Goal: Task Accomplishment & Management: Manage account settings

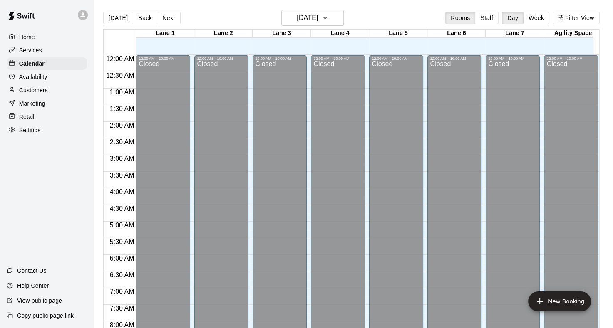
scroll to position [399, 0]
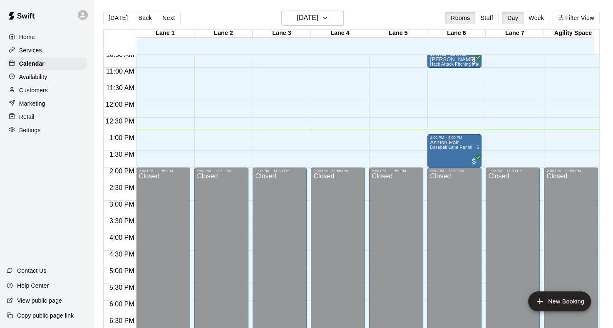
scroll to position [218, 0]
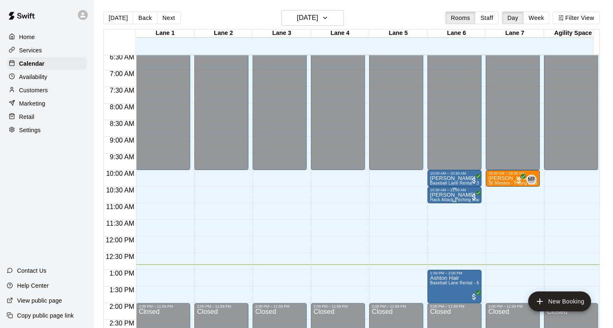
click at [452, 195] on p "[PERSON_NAME]" at bounding box center [454, 195] width 49 height 0
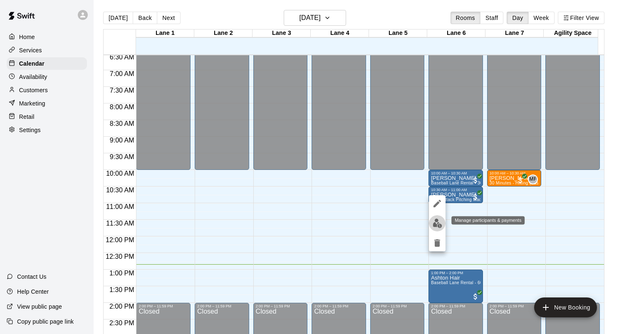
click at [442, 221] on img "edit" at bounding box center [438, 224] width 10 height 10
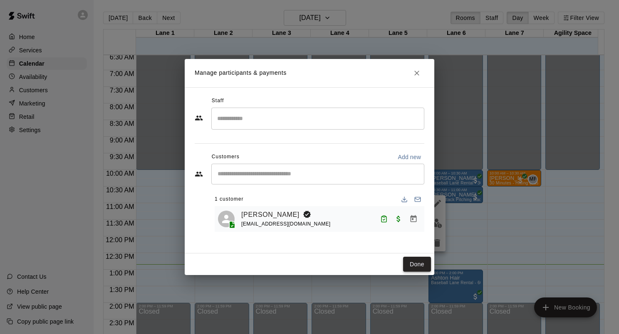
click at [414, 262] on button "Done" at bounding box center [417, 264] width 28 height 15
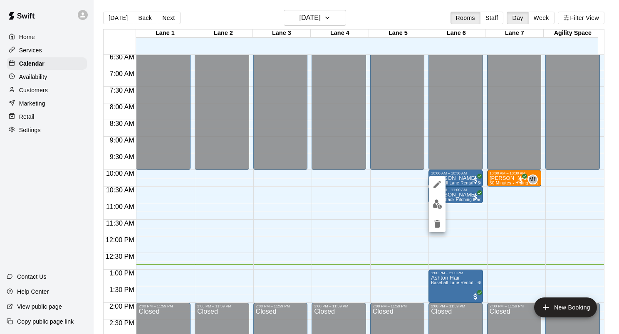
click at [439, 205] on img "edit" at bounding box center [438, 205] width 10 height 10
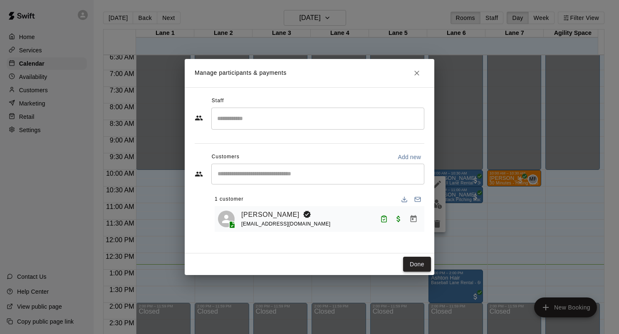
click at [416, 262] on button "Done" at bounding box center [417, 264] width 28 height 15
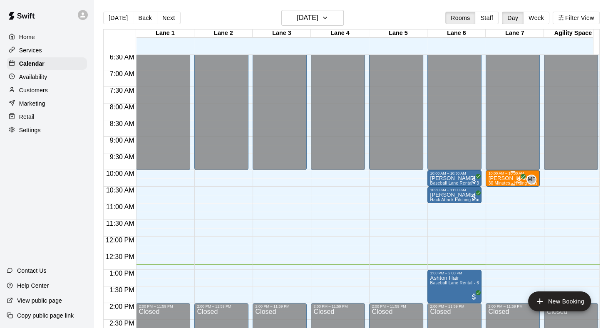
click at [498, 178] on p "[PERSON_NAME]" at bounding box center [512, 178] width 49 height 0
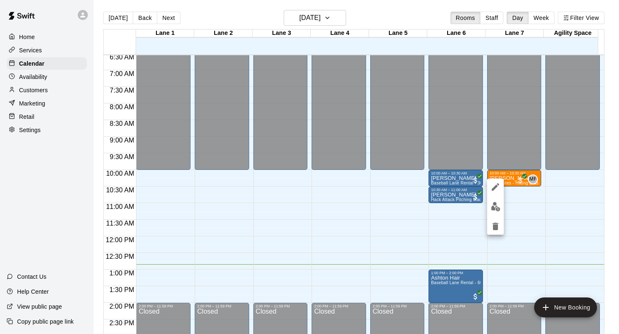
click at [521, 242] on div at bounding box center [309, 167] width 619 height 334
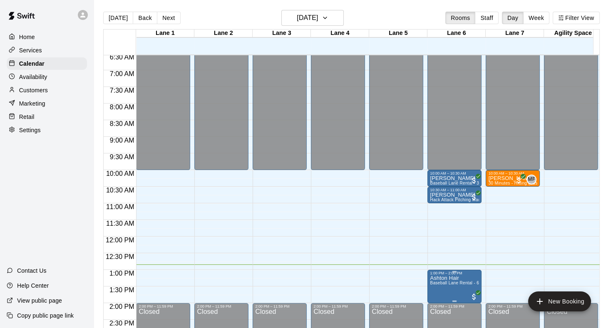
click at [451, 271] on div at bounding box center [454, 271] width 49 height 1
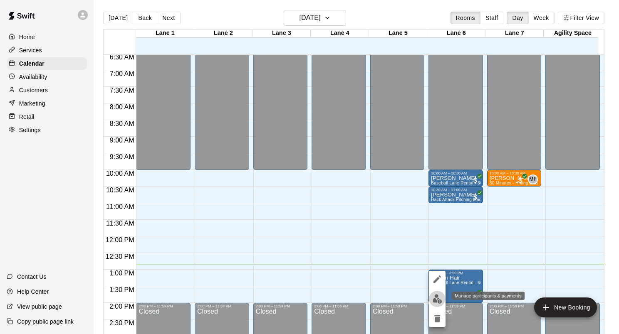
click at [436, 298] on img "edit" at bounding box center [438, 300] width 10 height 10
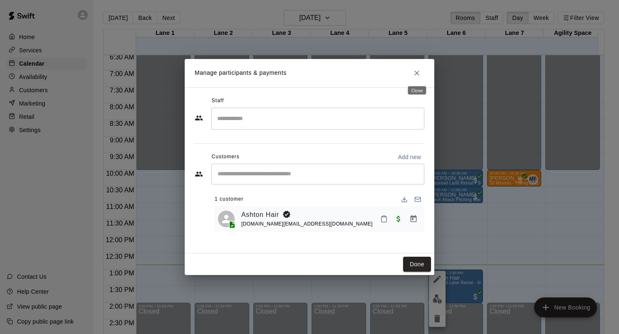
click at [419, 78] on button "Close" at bounding box center [416, 73] width 15 height 15
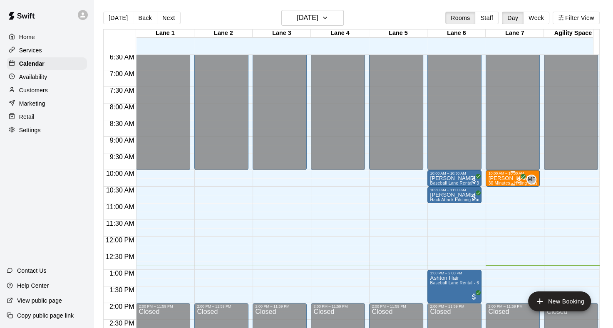
click at [498, 178] on p "[PERSON_NAME]" at bounding box center [512, 178] width 49 height 0
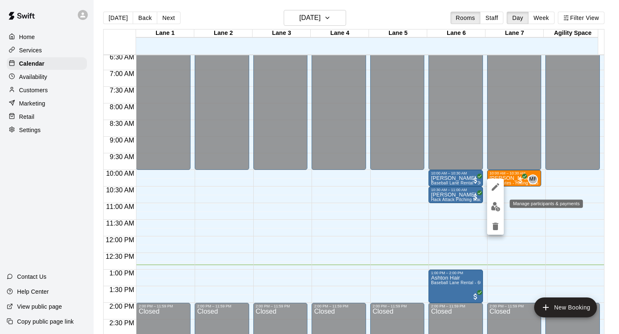
click at [497, 206] on img "edit" at bounding box center [496, 207] width 10 height 10
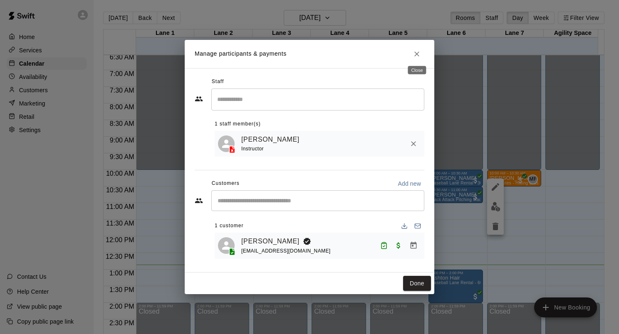
click at [416, 53] on icon "Close" at bounding box center [416, 54] width 5 height 5
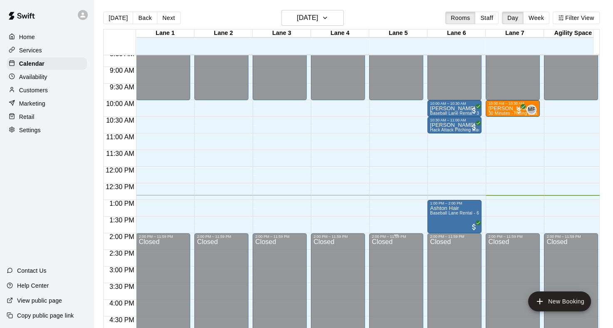
scroll to position [301, 0]
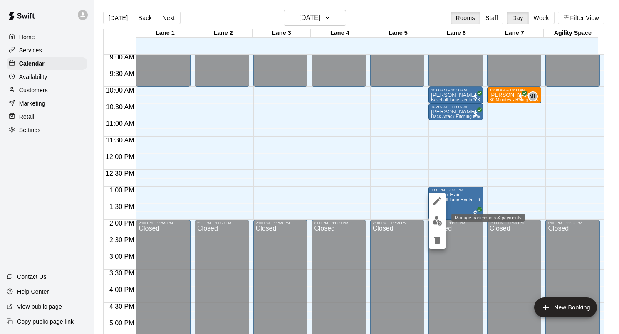
click at [433, 219] on img "edit" at bounding box center [438, 221] width 10 height 10
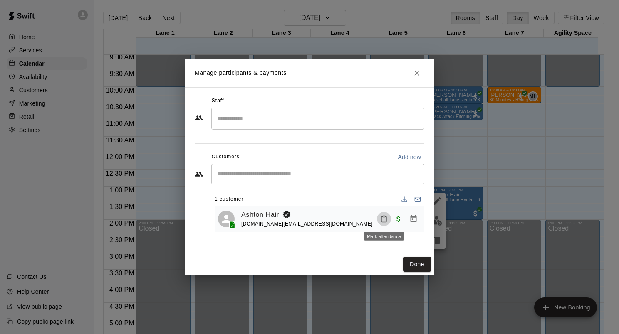
click at [380, 220] on icon "Mark attendance" at bounding box center [383, 218] width 7 height 7
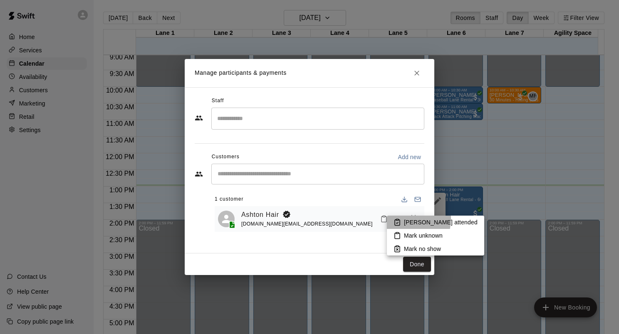
click at [396, 219] on icon at bounding box center [397, 222] width 7 height 7
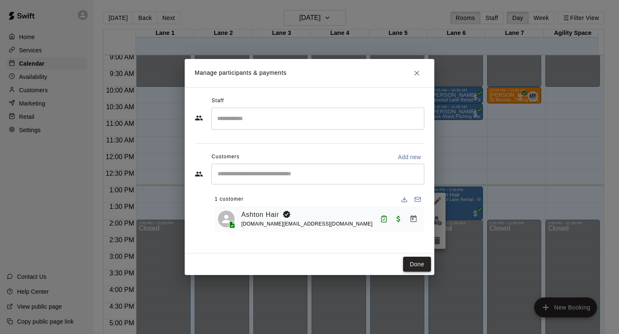
click at [412, 260] on button "Done" at bounding box center [417, 264] width 28 height 15
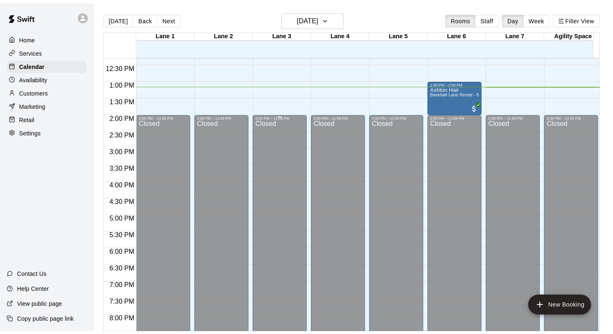
scroll to position [396, 0]
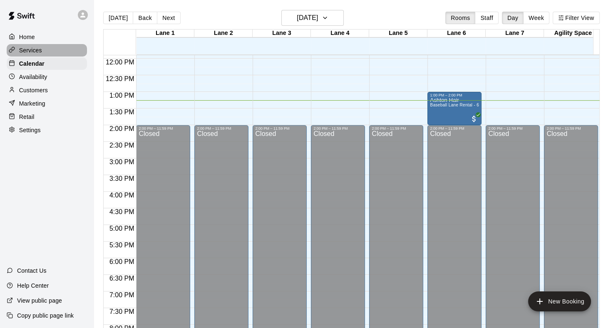
click at [40, 54] on p "Services" at bounding box center [30, 50] width 23 height 8
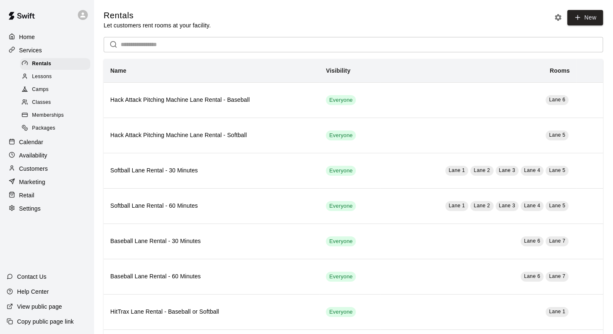
click at [330, 51] on input "text" at bounding box center [362, 44] width 482 height 15
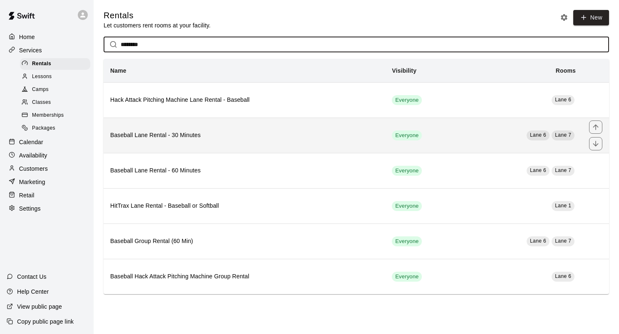
type input "********"
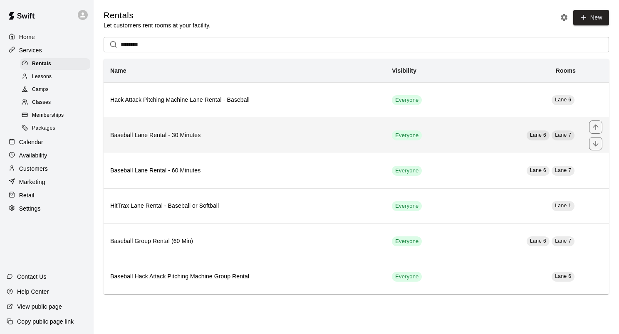
click at [266, 137] on h6 "Baseball Lane Rental - 30 Minutes" at bounding box center [244, 135] width 268 height 9
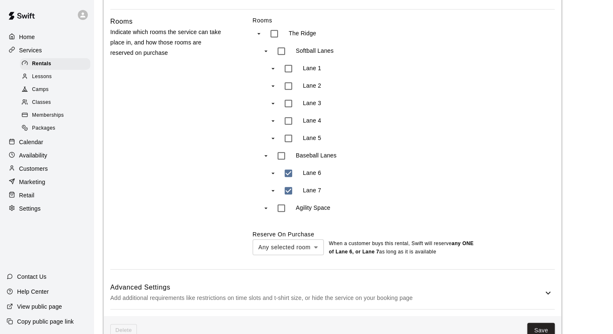
scroll to position [491, 0]
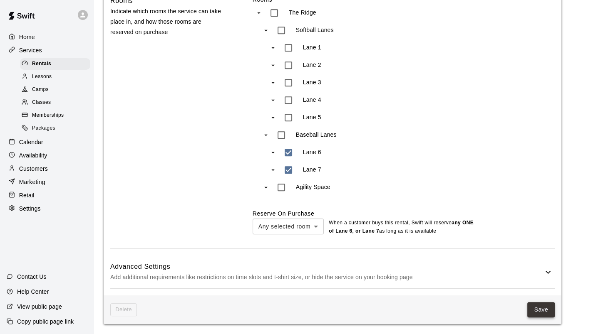
click at [530, 308] on button "Save" at bounding box center [540, 309] width 27 height 15
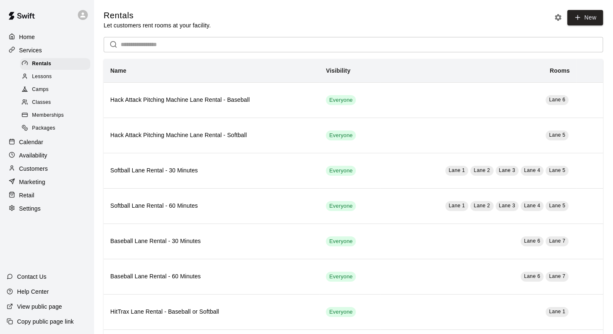
click at [68, 79] on div "Lessons" at bounding box center [55, 77] width 70 height 12
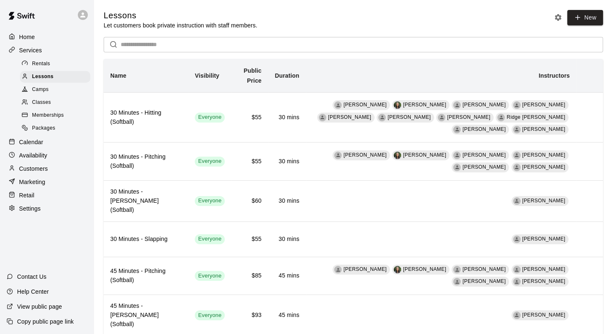
click at [57, 36] on div "Home" at bounding box center [47, 37] width 80 height 12
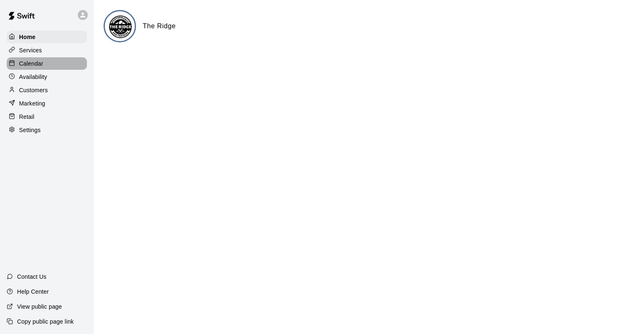
click at [47, 70] on div "Calendar" at bounding box center [47, 63] width 80 height 12
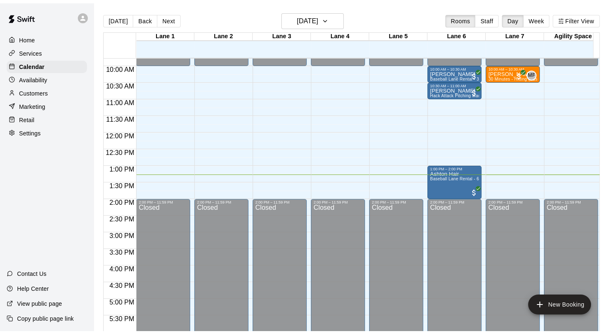
scroll to position [317, 0]
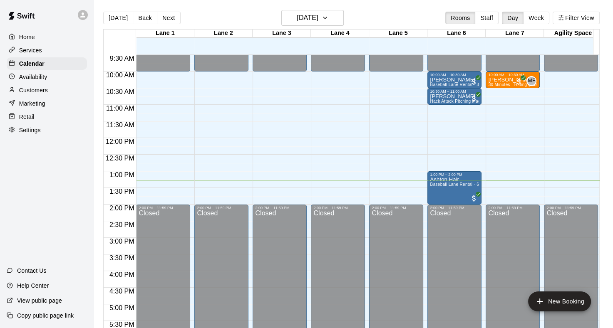
click at [48, 116] on div "Retail" at bounding box center [47, 117] width 80 height 12
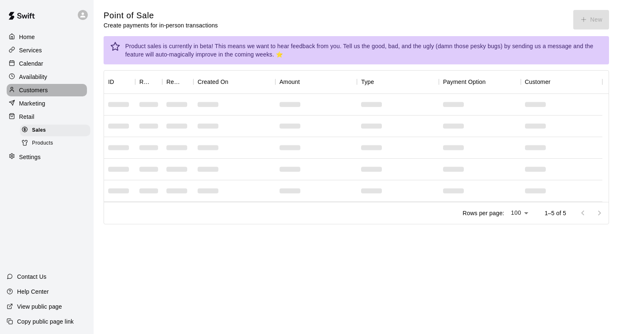
click at [54, 92] on div "Customers" at bounding box center [47, 90] width 80 height 12
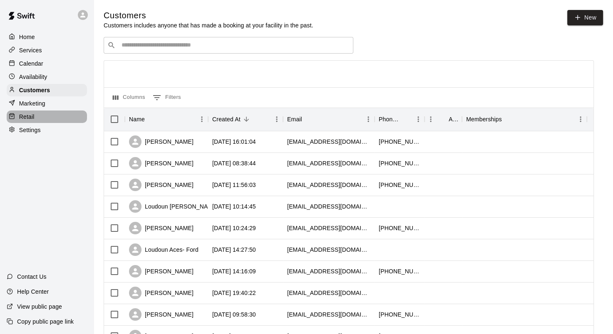
click at [52, 120] on div "Retail" at bounding box center [47, 117] width 80 height 12
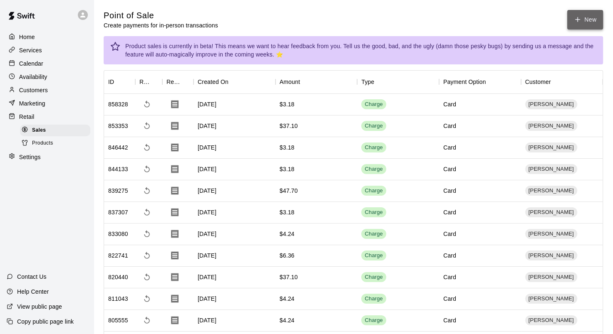
click at [574, 20] on icon "button" at bounding box center [577, 19] width 7 height 7
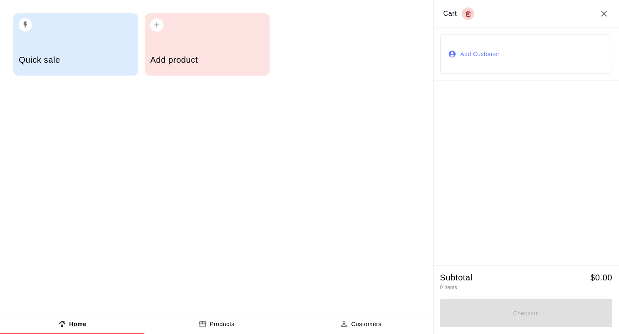
click at [526, 48] on button "Add Customer" at bounding box center [526, 54] width 172 height 40
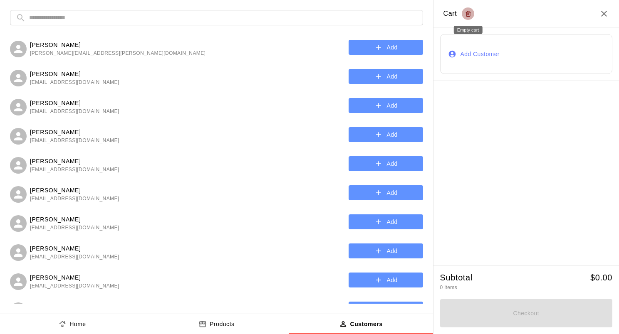
click at [463, 10] on button "Empty cart" at bounding box center [468, 13] width 12 height 12
click at [354, 13] on input "text" at bounding box center [223, 17] width 388 height 15
click at [607, 13] on icon "Close" at bounding box center [604, 14] width 10 height 10
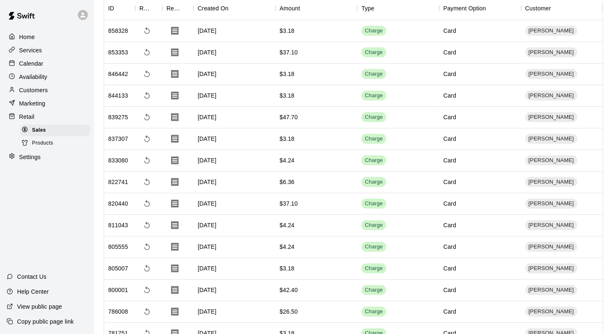
scroll to position [83, 0]
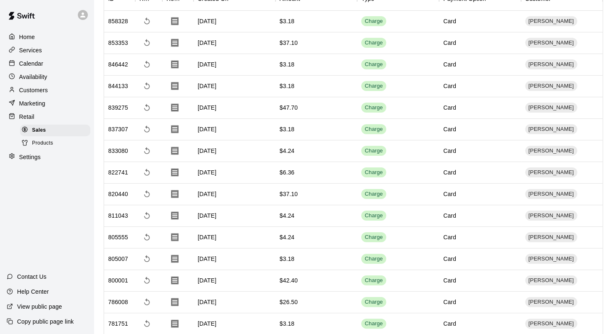
click at [66, 147] on div "Products" at bounding box center [55, 144] width 70 height 12
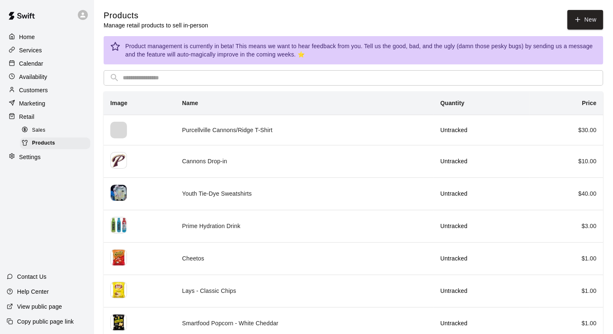
click at [184, 70] on input "text" at bounding box center [360, 77] width 474 height 15
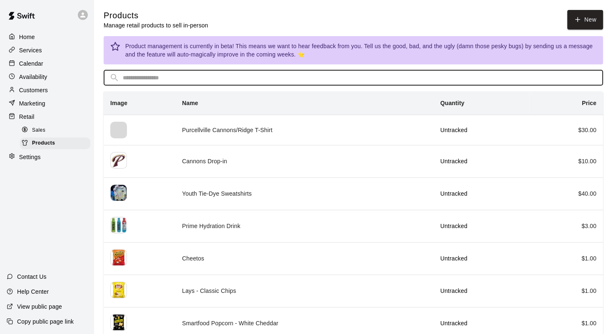
type input "*"
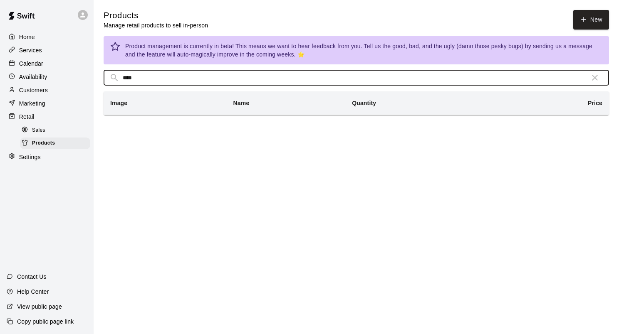
type input "****"
click at [17, 54] on div at bounding box center [14, 51] width 10 height 8
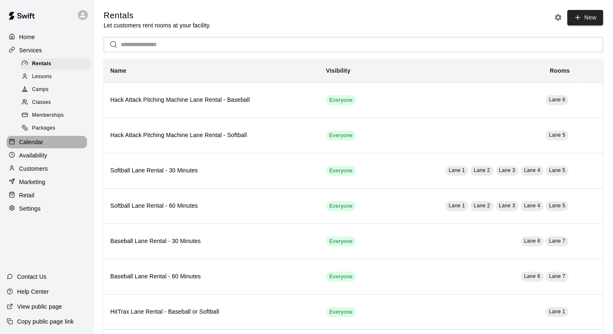
click at [40, 146] on p "Calendar" at bounding box center [31, 142] width 24 height 8
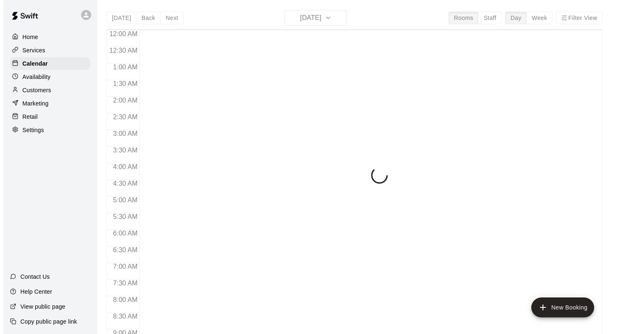
scroll to position [448, 0]
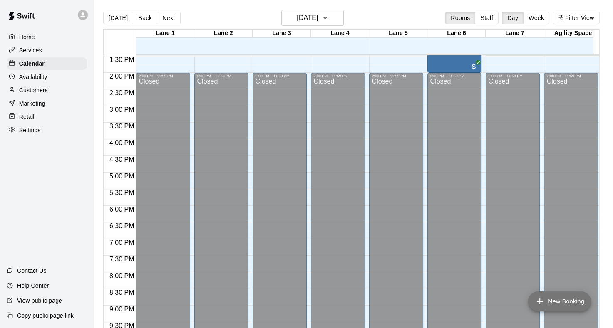
click at [561, 299] on button "New Booking" at bounding box center [559, 302] width 63 height 20
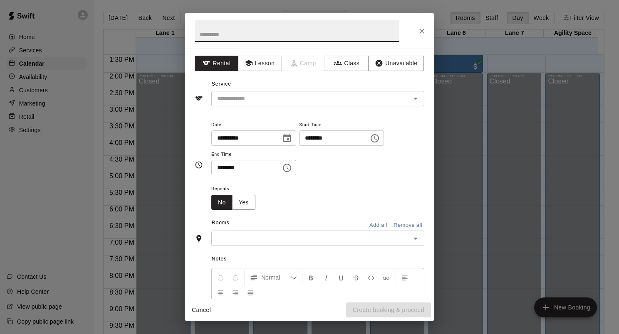
click at [350, 138] on input "********" at bounding box center [331, 138] width 64 height 15
click at [329, 137] on input "********" at bounding box center [331, 138] width 64 height 15
type input "********"
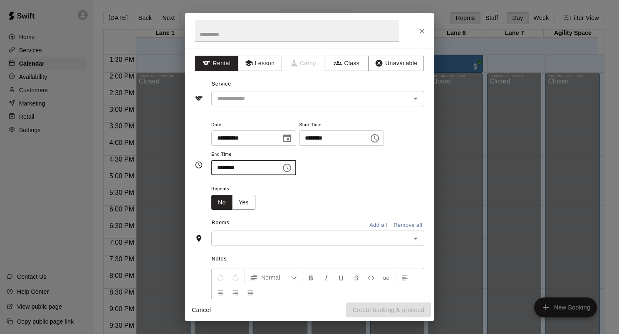
click at [230, 168] on input "********" at bounding box center [243, 167] width 64 height 15
click at [219, 166] on input "********" at bounding box center [243, 167] width 64 height 15
type input "********"
click at [277, 190] on div "Repeats No Yes" at bounding box center [317, 197] width 213 height 26
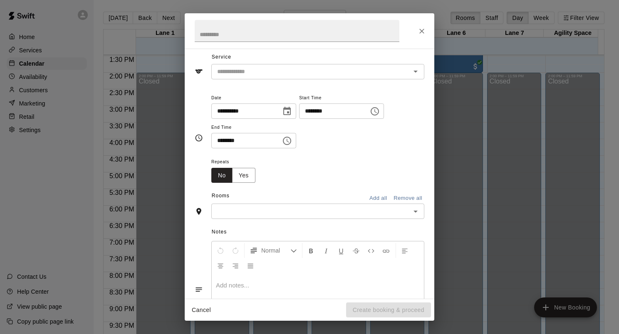
scroll to position [81, 0]
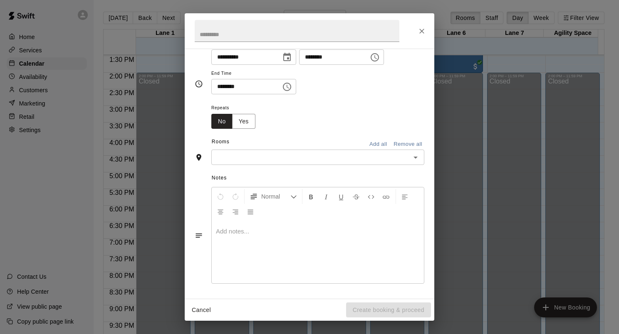
click at [259, 157] on input "text" at bounding box center [311, 157] width 194 height 10
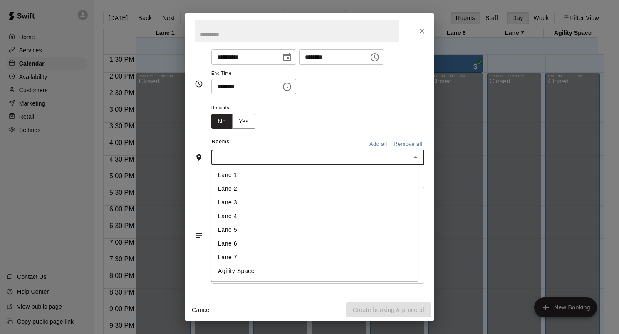
click at [252, 261] on li "Lane 7" at bounding box center [314, 258] width 207 height 14
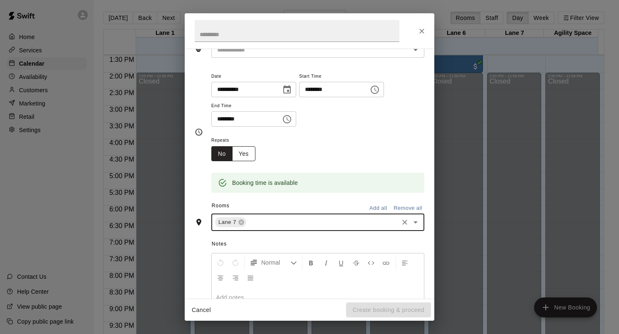
scroll to position [0, 0]
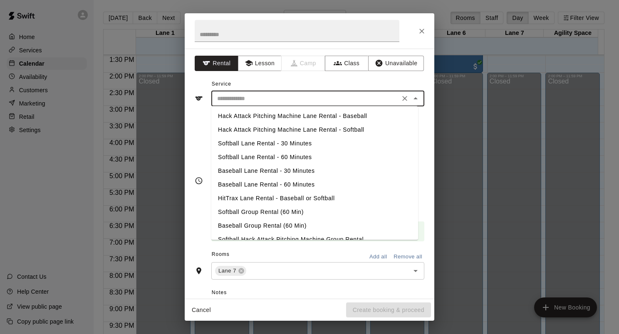
click at [238, 101] on input "text" at bounding box center [305, 99] width 183 height 10
click at [263, 171] on li "Baseball Lane Rental - 30 Minutes" at bounding box center [314, 171] width 207 height 14
type input "**********"
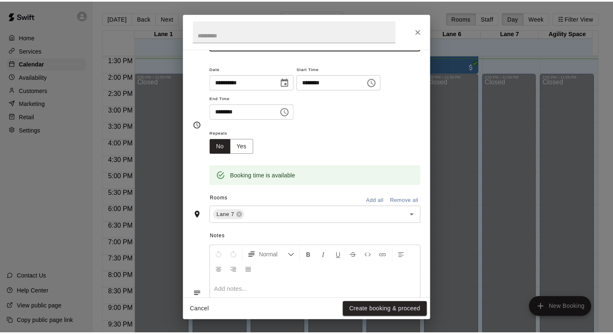
scroll to position [115, 0]
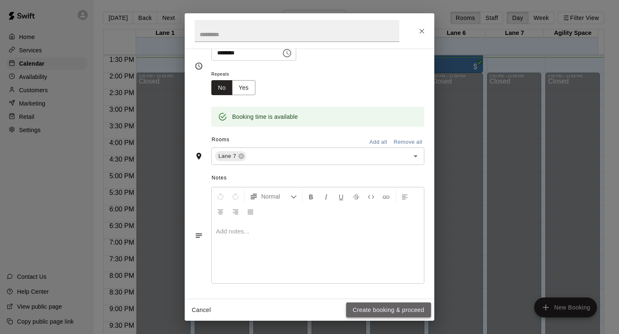
click at [381, 313] on button "Create booking & proceed" at bounding box center [388, 310] width 85 height 15
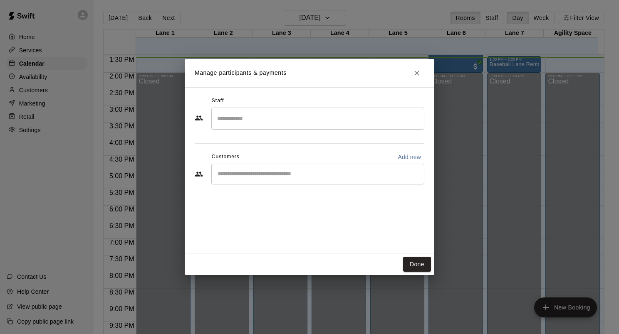
click at [369, 180] on div "​" at bounding box center [317, 174] width 213 height 21
click at [403, 156] on p "Add new" at bounding box center [409, 157] width 23 height 8
select select "**"
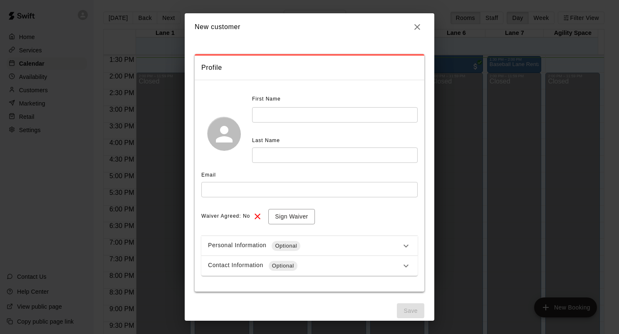
click at [340, 113] on input "text" at bounding box center [335, 114] width 166 height 15
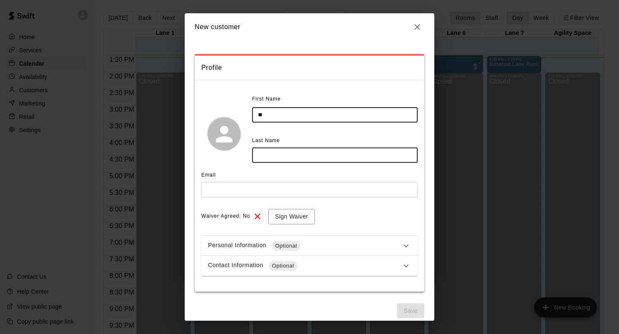
type input "*"
type input "****"
click at [314, 159] on input "text" at bounding box center [335, 155] width 166 height 15
type input "****"
click at [295, 186] on input "text" at bounding box center [309, 189] width 216 height 15
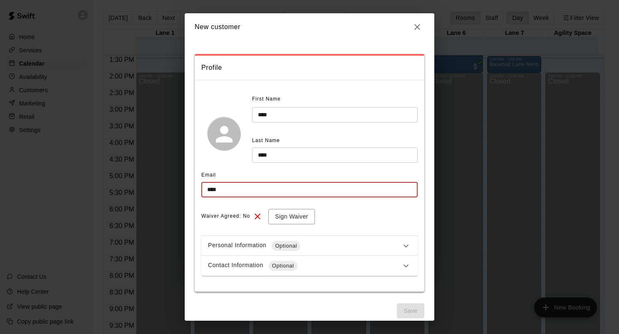
type input "**********"
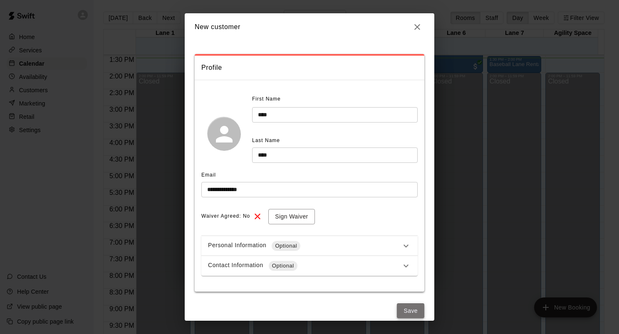
click at [402, 306] on button "Save" at bounding box center [410, 311] width 27 height 15
select select "**"
click at [213, 188] on input "**********" at bounding box center [309, 189] width 216 height 15
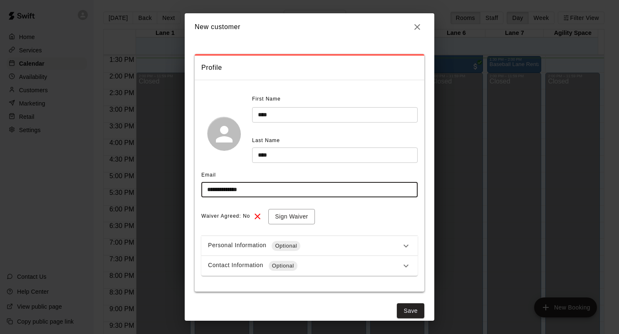
click at [217, 190] on input "**********" at bounding box center [309, 189] width 216 height 15
type input "**********"
click at [402, 309] on button "Save" at bounding box center [410, 311] width 27 height 15
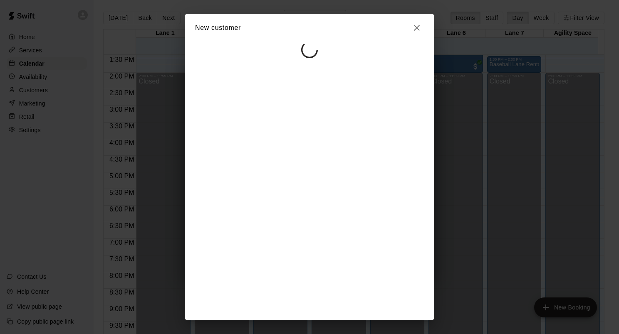
select select "**"
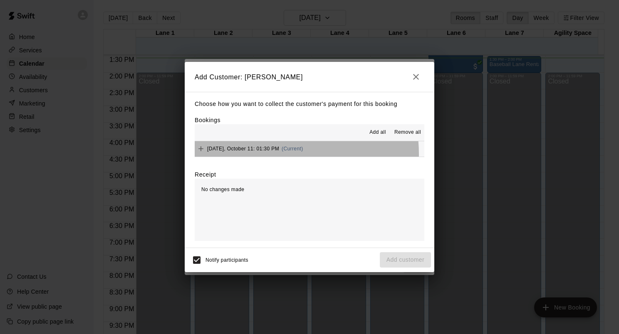
click at [263, 155] on div "[DATE], October 11: 01:30 PM (Current)" at bounding box center [249, 149] width 109 height 12
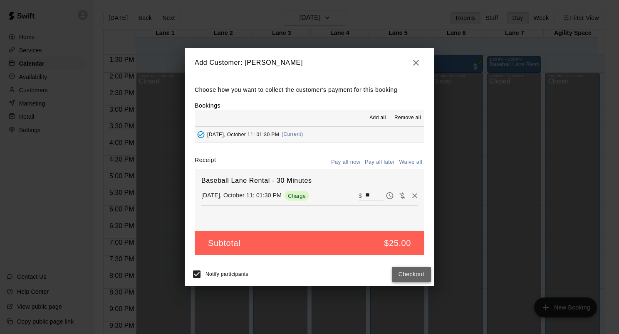
click at [401, 270] on button "Checkout" at bounding box center [411, 274] width 39 height 15
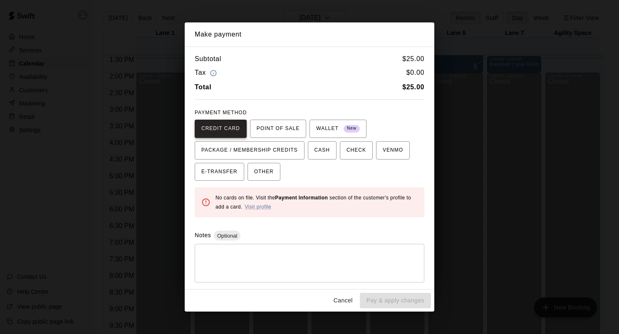
click at [221, 123] on span "CREDIT CARD" at bounding box center [220, 128] width 39 height 13
click at [341, 305] on button "Cancel" at bounding box center [343, 300] width 27 height 15
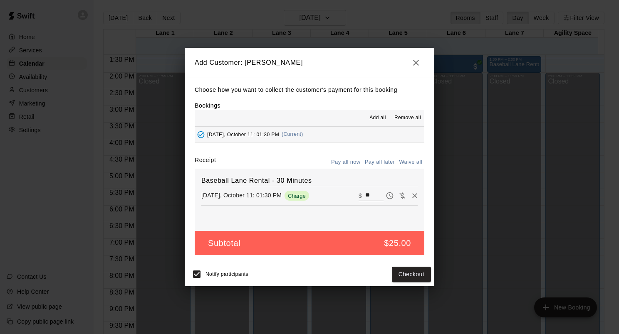
click at [432, 61] on h2 "Add Customer: [PERSON_NAME]" at bounding box center [310, 63] width 250 height 30
click at [421, 65] on icon "button" at bounding box center [416, 63] width 10 height 10
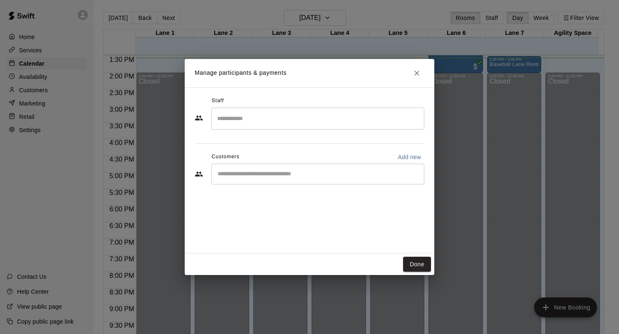
click at [409, 68] on h2 "Manage participants & payments" at bounding box center [310, 73] width 250 height 28
click at [412, 70] on button "Close" at bounding box center [416, 73] width 15 height 15
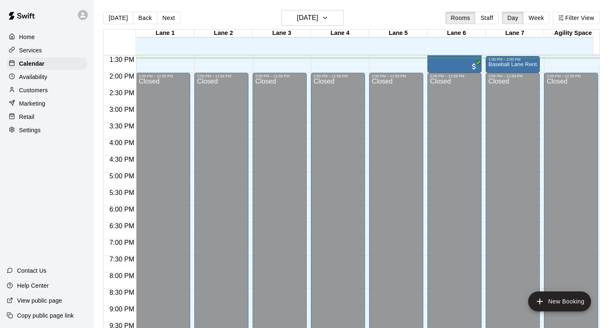
click at [26, 121] on p "Retail" at bounding box center [26, 117] width 15 height 8
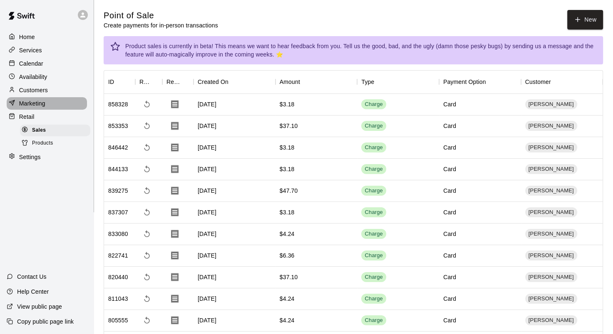
click at [23, 108] on p "Marketing" at bounding box center [32, 103] width 26 height 8
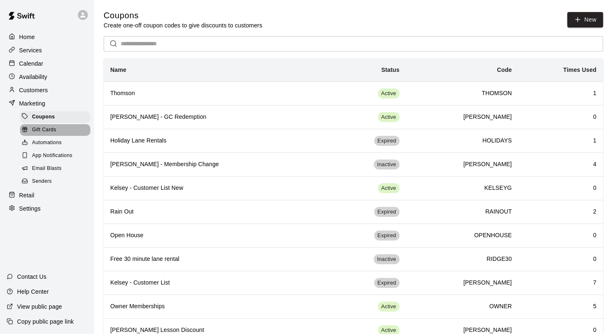
click at [32, 134] on span "Gift Cards" at bounding box center [44, 130] width 24 height 8
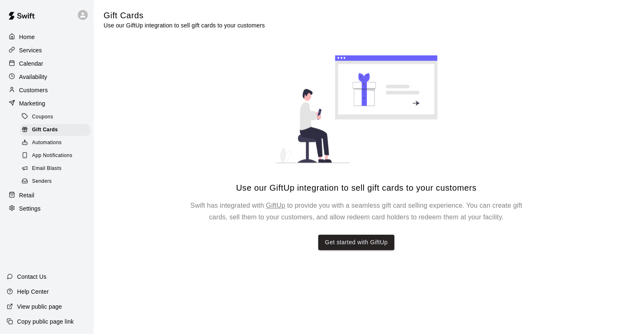
click at [38, 124] on link "Coupons" at bounding box center [57, 117] width 74 height 13
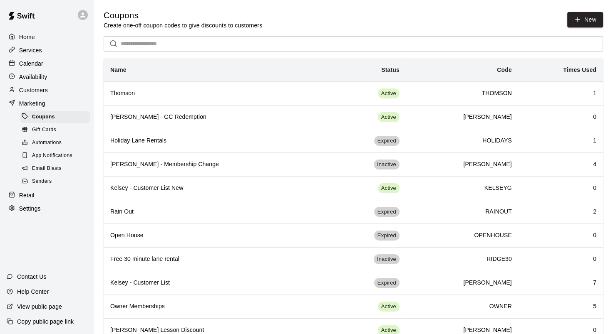
click at [31, 51] on p "Services" at bounding box center [30, 50] width 23 height 8
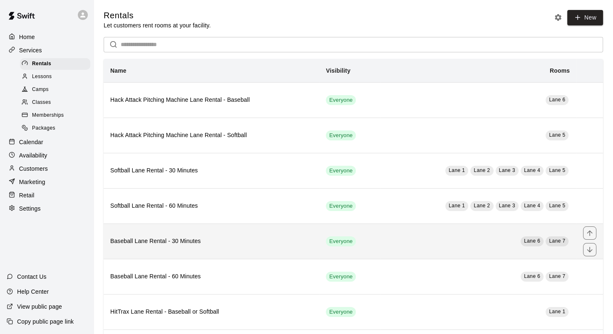
click at [181, 253] on th "Baseball Lane Rental - 30 Minutes" at bounding box center [211, 241] width 215 height 35
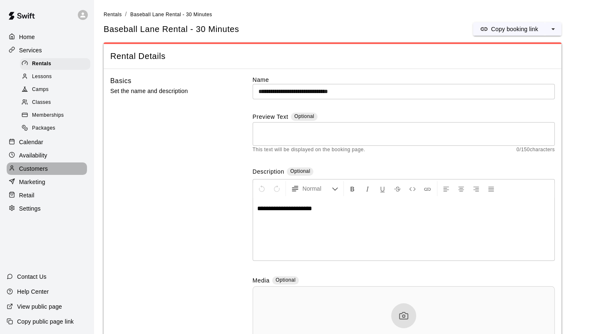
click at [30, 173] on p "Customers" at bounding box center [33, 169] width 29 height 8
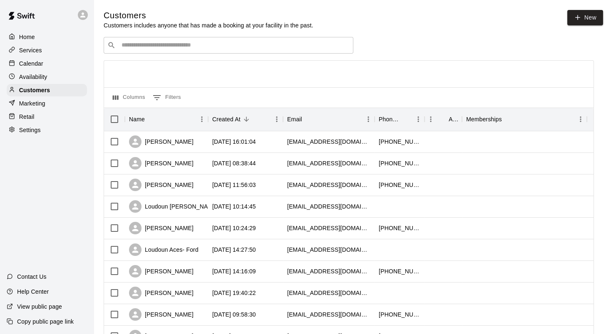
click at [22, 123] on div "Retail" at bounding box center [47, 117] width 80 height 12
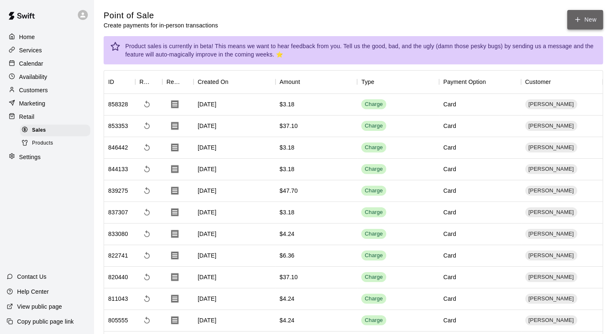
click at [579, 27] on button "New" at bounding box center [585, 20] width 36 height 20
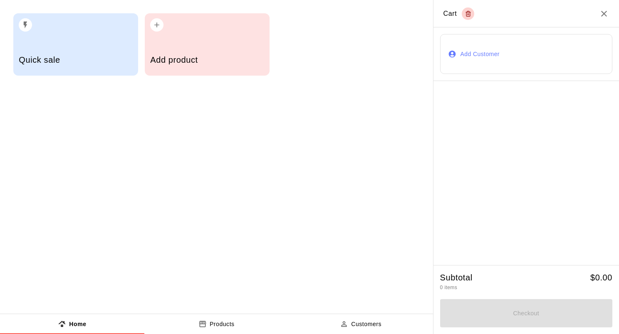
click at [185, 59] on h5 "Add product" at bounding box center [207, 59] width 114 height 11
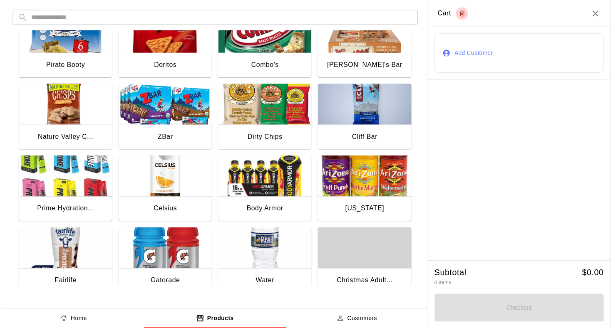
scroll to position [333, 0]
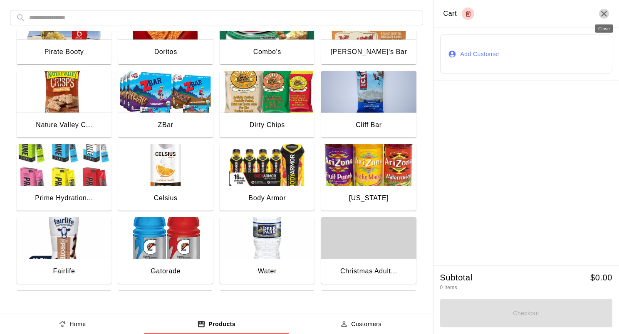
click at [604, 9] on icon "Close" at bounding box center [604, 14] width 10 height 10
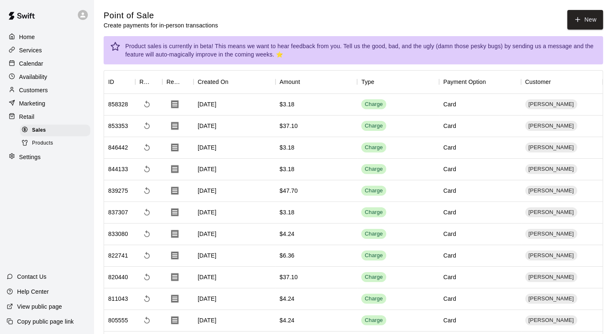
click at [23, 34] on p "Home" at bounding box center [27, 37] width 16 height 8
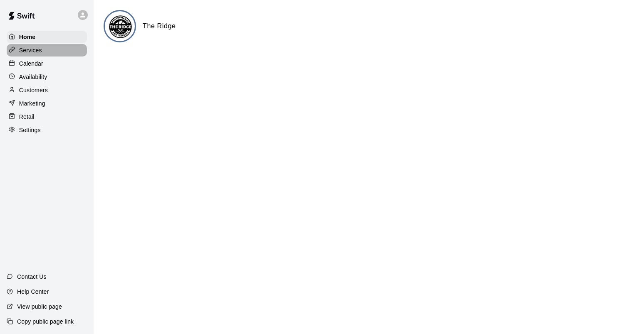
click at [39, 56] on div "Services" at bounding box center [47, 50] width 80 height 12
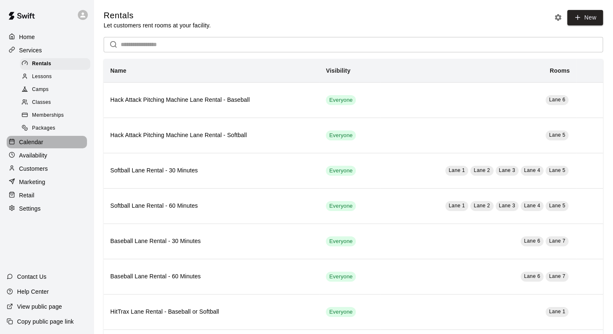
click at [47, 145] on div "Calendar" at bounding box center [47, 142] width 80 height 12
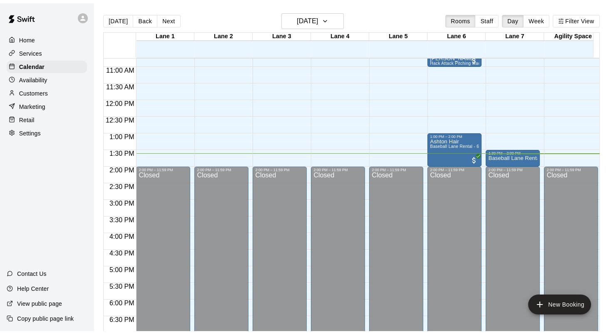
scroll to position [369, 0]
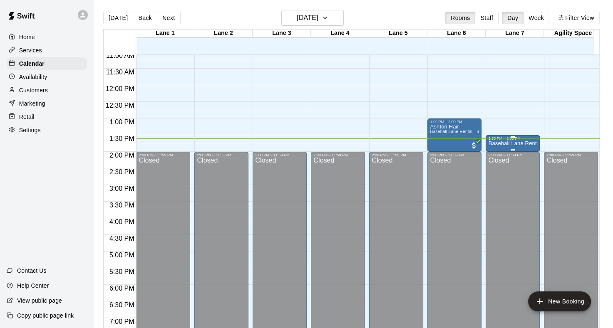
click at [496, 144] on p "Baseball Lane Rental - 30 Minutes" at bounding box center [512, 144] width 49 height 0
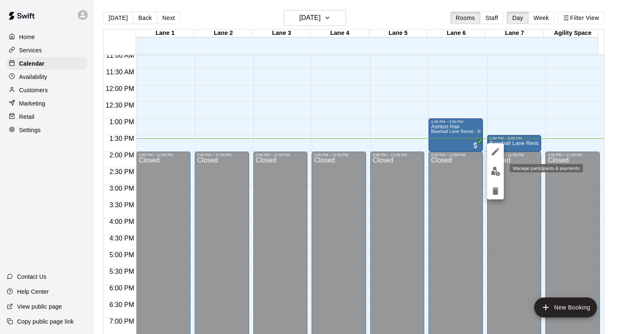
click at [497, 174] on img "edit" at bounding box center [496, 172] width 10 height 10
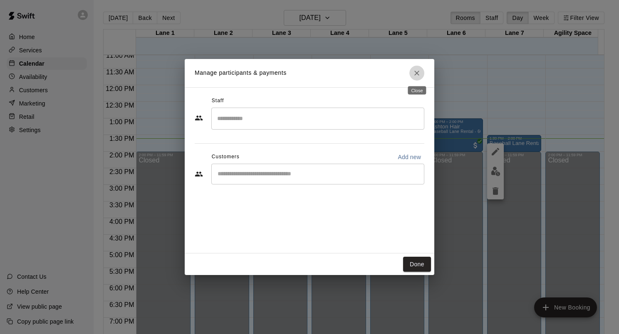
click at [419, 70] on icon "Close" at bounding box center [417, 73] width 8 height 8
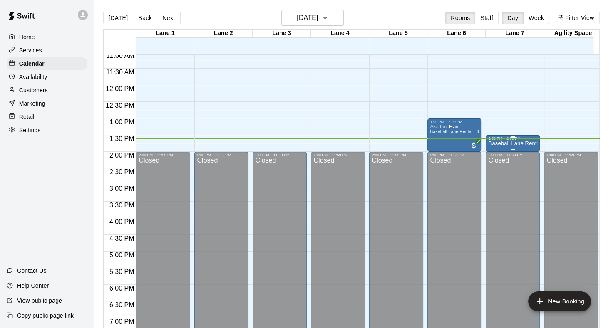
click at [520, 144] on p "Baseball Lane Rental - 30 Minutes" at bounding box center [512, 144] width 49 height 0
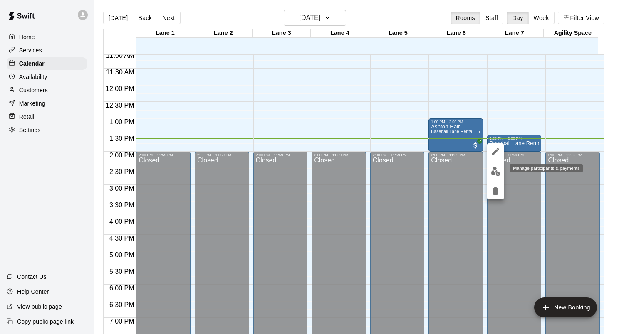
click at [491, 174] on img "edit" at bounding box center [496, 172] width 10 height 10
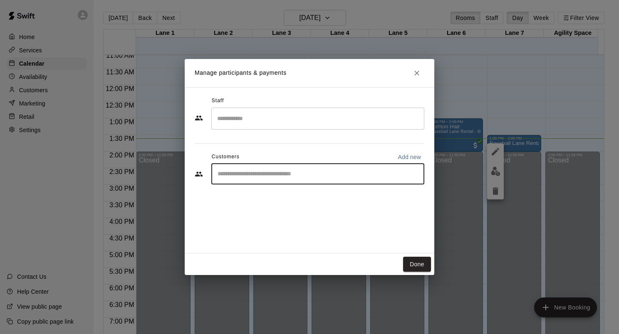
click at [343, 171] on input "Start typing to search customers..." at bounding box center [318, 174] width 206 height 8
click at [422, 72] on button "Close" at bounding box center [416, 73] width 15 height 15
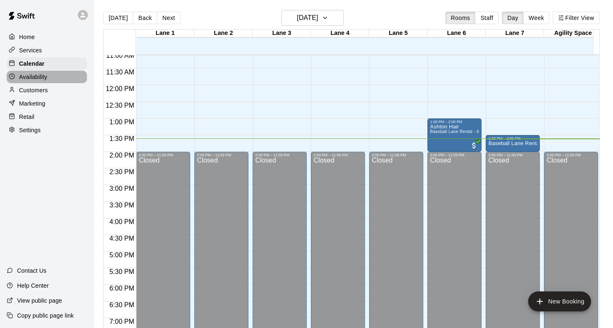
click at [42, 79] on p "Availability" at bounding box center [33, 77] width 28 height 8
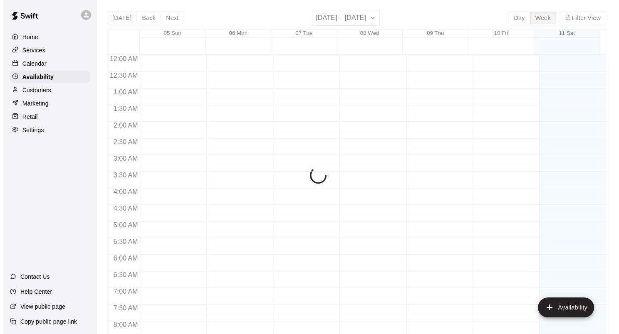
scroll to position [453, 0]
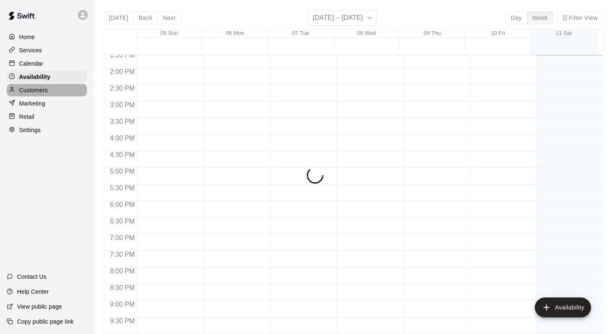
click at [40, 94] on p "Customers" at bounding box center [33, 90] width 29 height 8
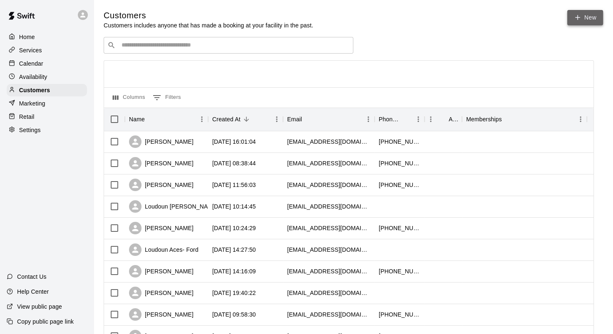
click at [569, 15] on link "New" at bounding box center [585, 17] width 36 height 15
select select "**"
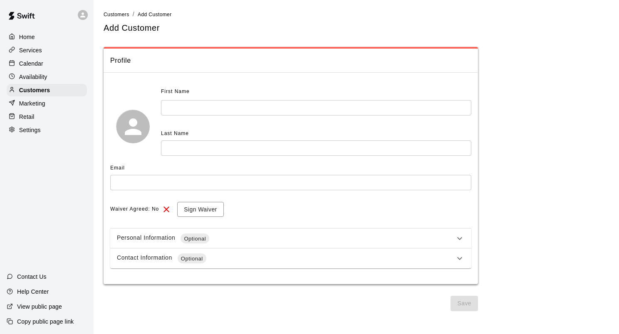
click at [253, 109] on input "text" at bounding box center [316, 107] width 310 height 15
click at [192, 206] on button "Sign Waiver" at bounding box center [200, 209] width 46 height 15
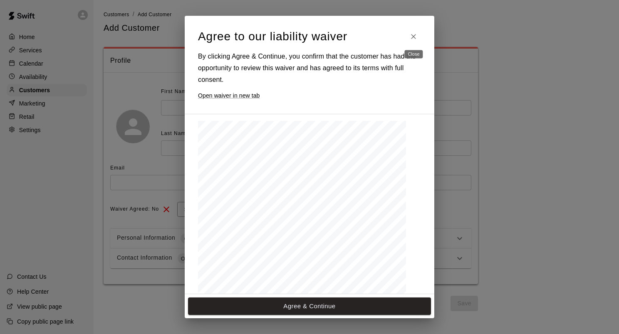
click at [411, 34] on icon "Close" at bounding box center [413, 36] width 8 height 8
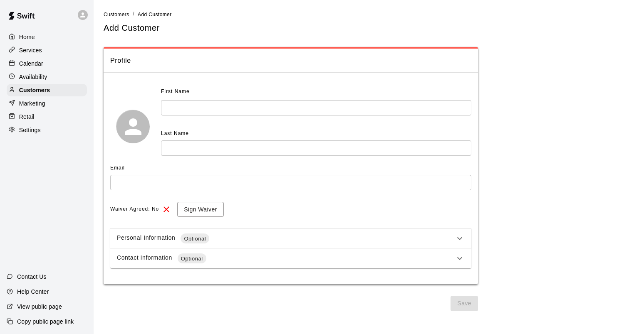
click at [50, 42] on div "Home" at bounding box center [47, 37] width 80 height 12
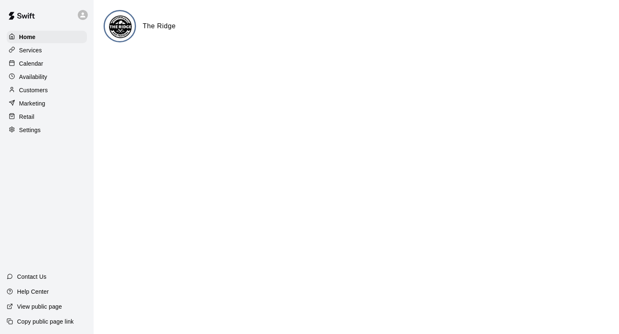
click at [39, 66] on p "Calendar" at bounding box center [31, 63] width 24 height 8
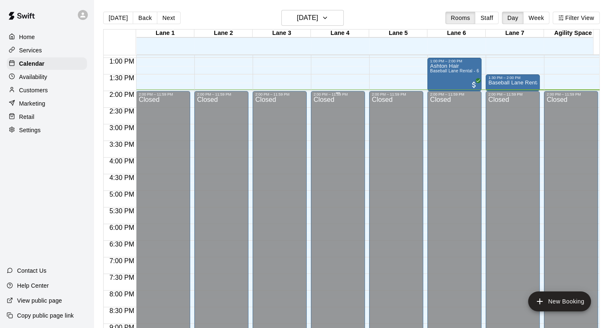
scroll to position [339, 0]
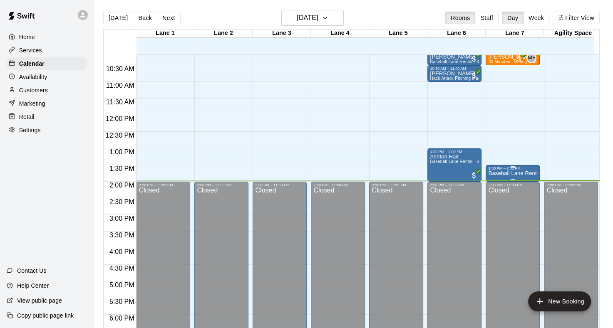
click at [513, 173] on p "Baseball Lane Rental - 30 Minutes" at bounding box center [512, 173] width 49 height 0
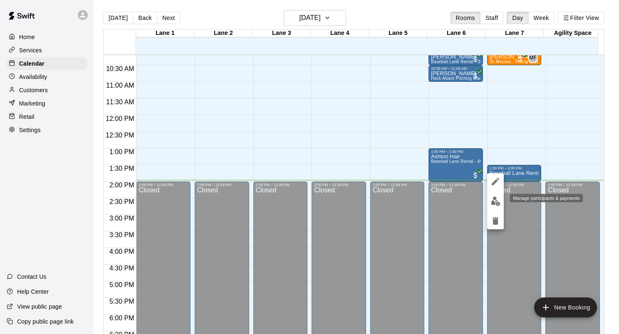
click at [494, 201] on img "edit" at bounding box center [496, 202] width 10 height 10
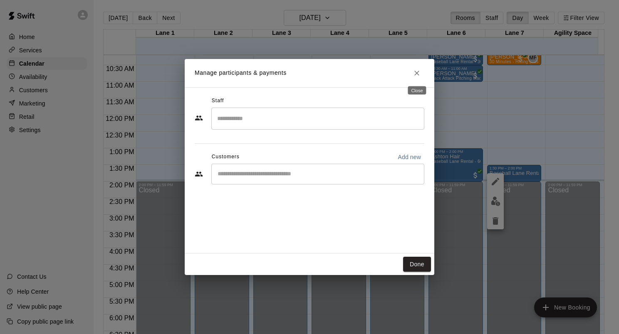
click at [420, 76] on icon "Close" at bounding box center [417, 73] width 8 height 8
